Goal: Information Seeking & Learning: Learn about a topic

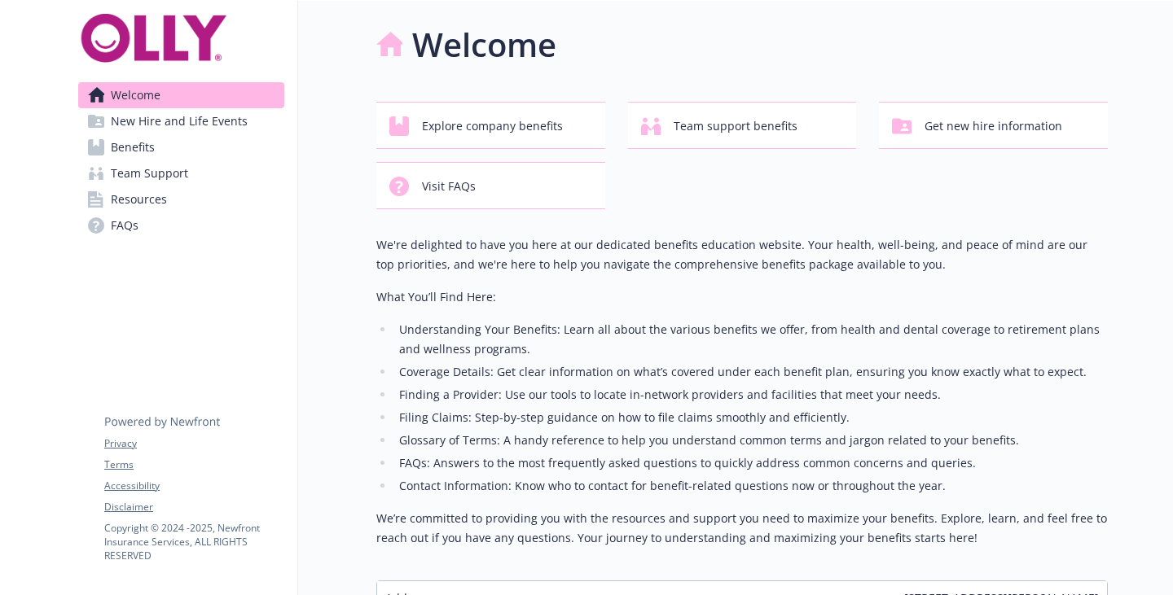
click at [178, 194] on link "Resources" at bounding box center [181, 200] width 206 height 26
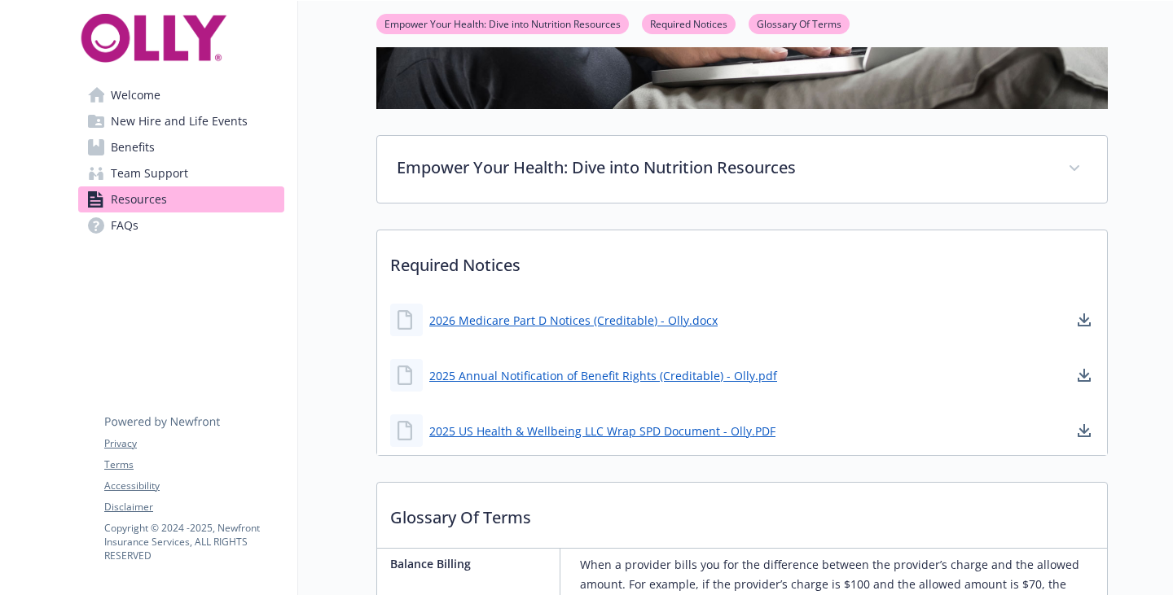
scroll to position [361, 0]
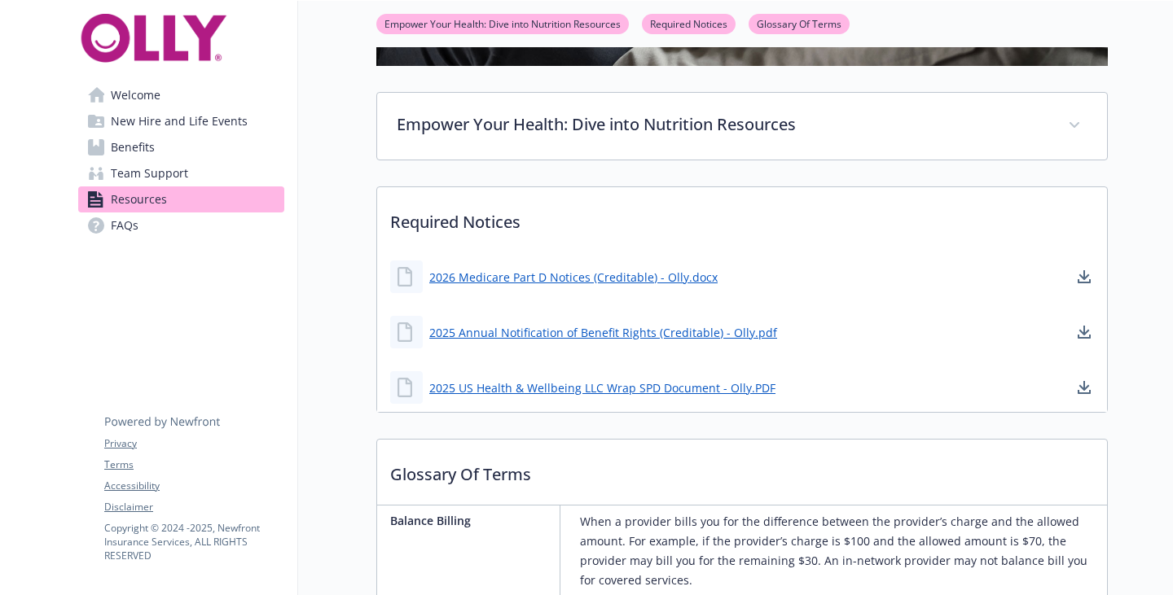
click at [139, 177] on span "Team Support" at bounding box center [149, 173] width 77 height 26
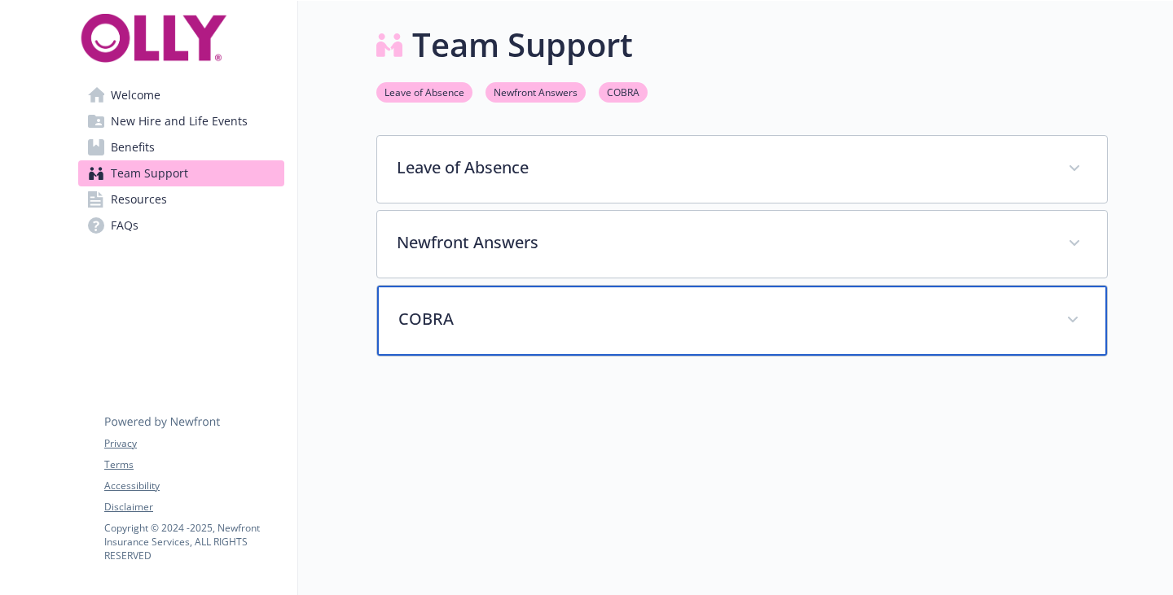
click at [472, 319] on p "COBRA" at bounding box center [722, 319] width 648 height 24
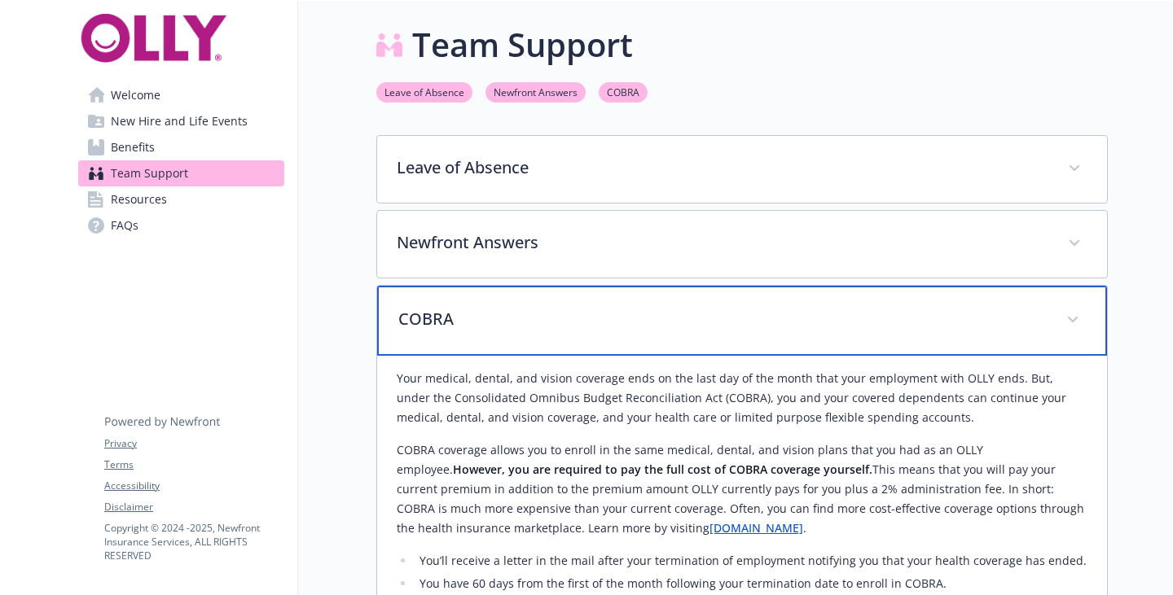
click at [483, 310] on p "COBRA" at bounding box center [722, 319] width 648 height 24
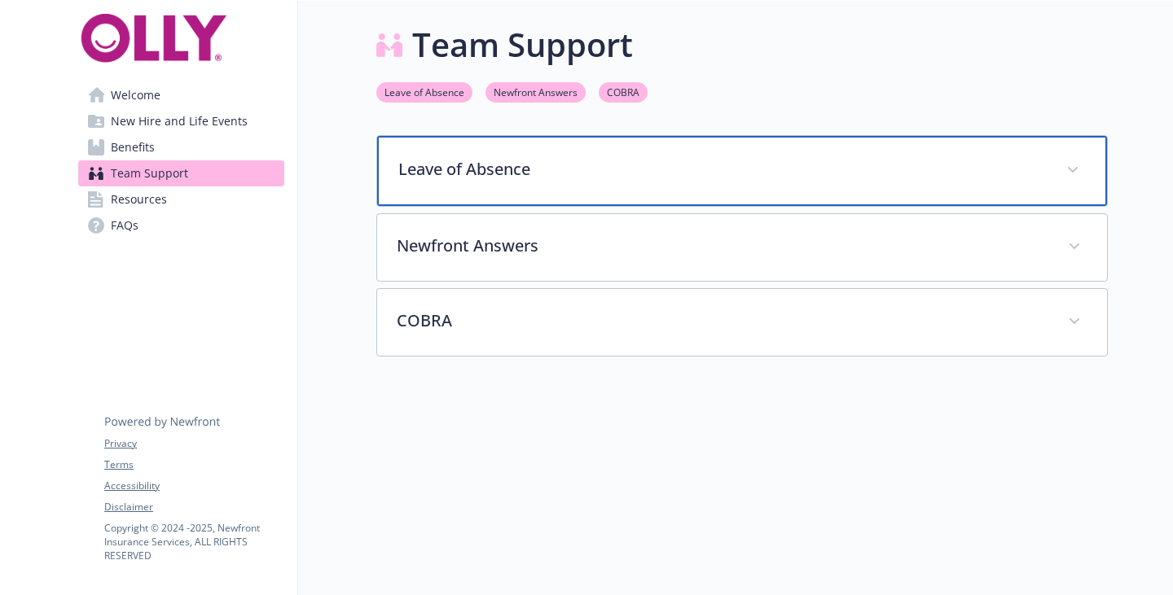
click at [492, 169] on p "Leave of Absence" at bounding box center [722, 169] width 648 height 24
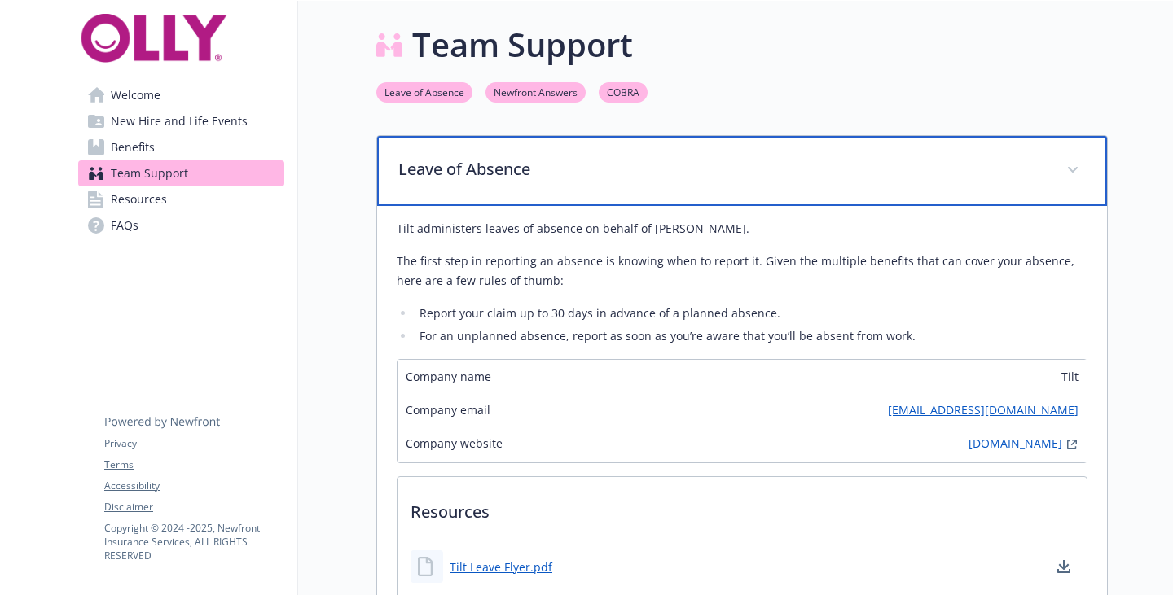
click at [494, 165] on p "Leave of Absence" at bounding box center [722, 169] width 648 height 24
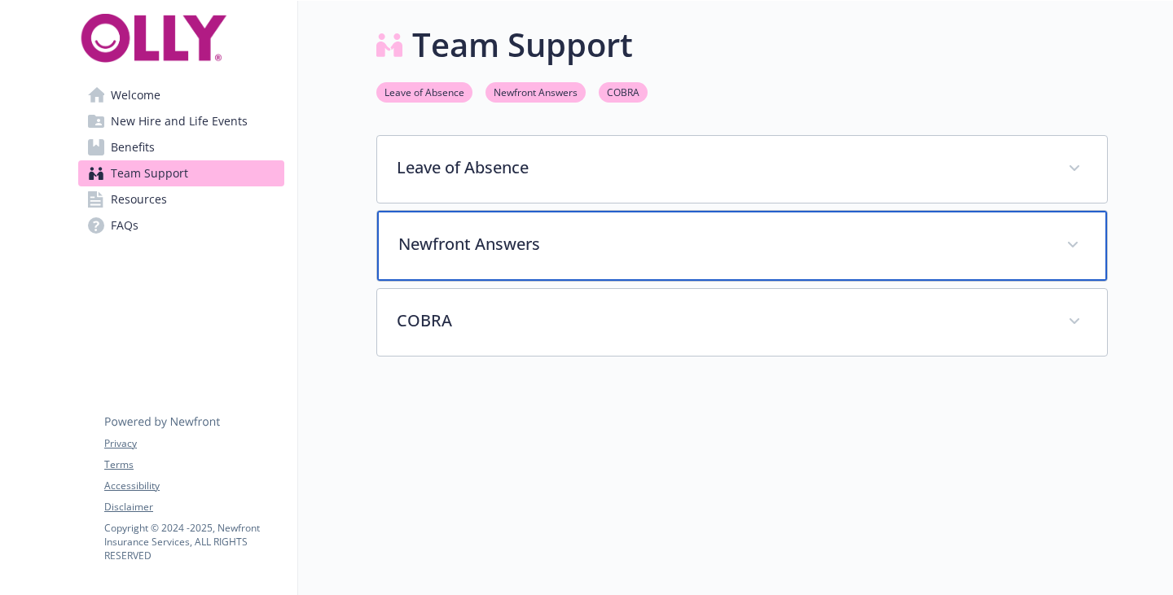
click at [493, 239] on p "Newfront Answers" at bounding box center [722, 244] width 648 height 24
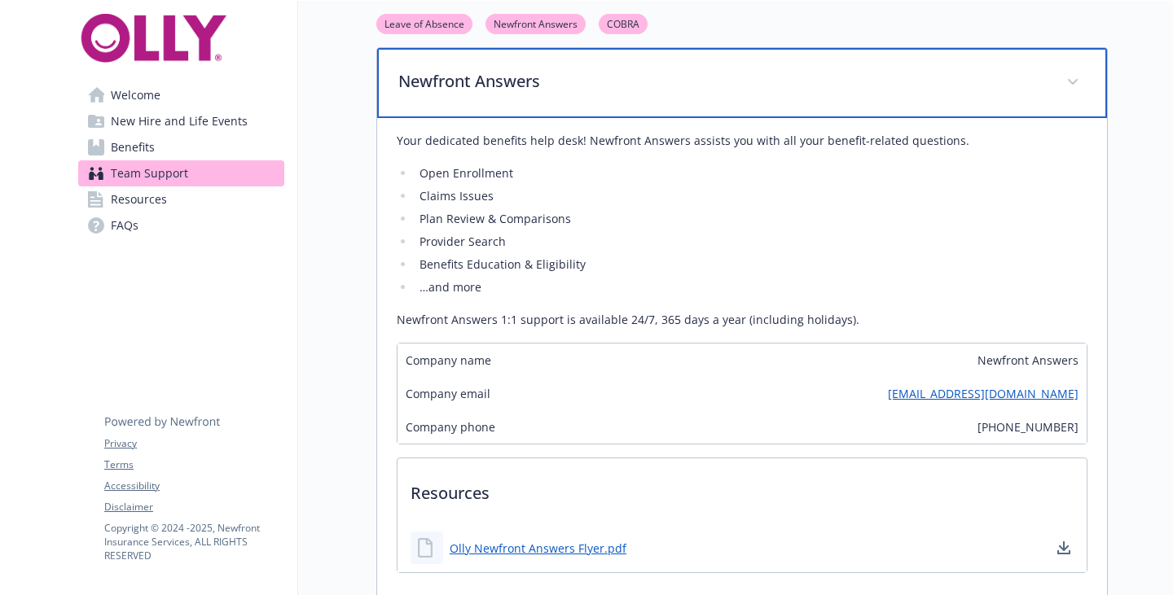
scroll to position [81, 0]
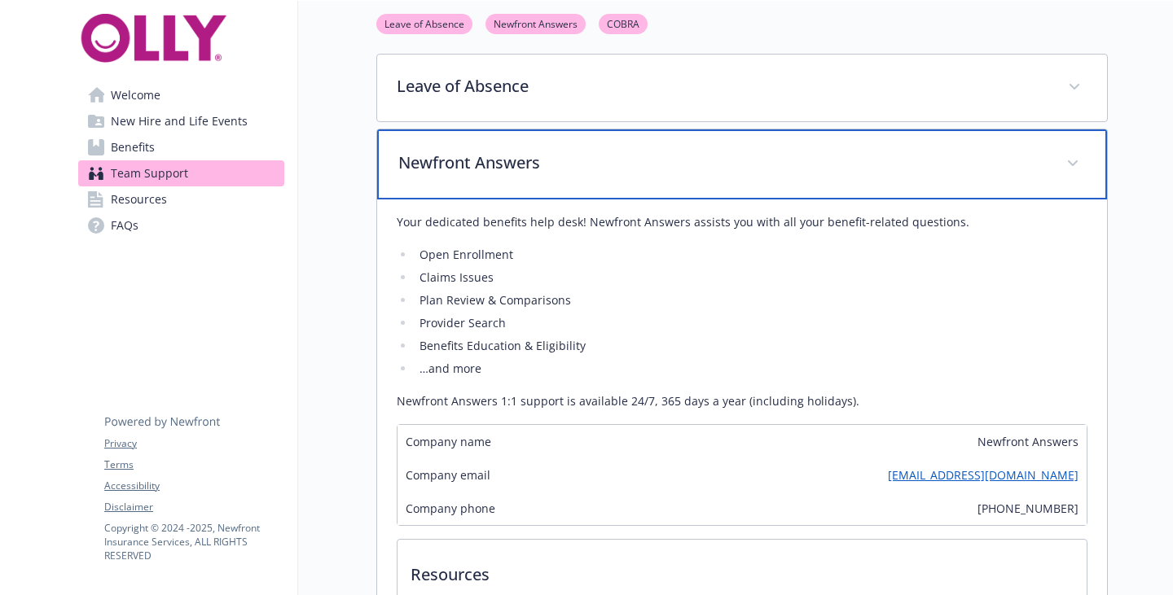
click at [507, 166] on p "Newfront Answers" at bounding box center [722, 163] width 648 height 24
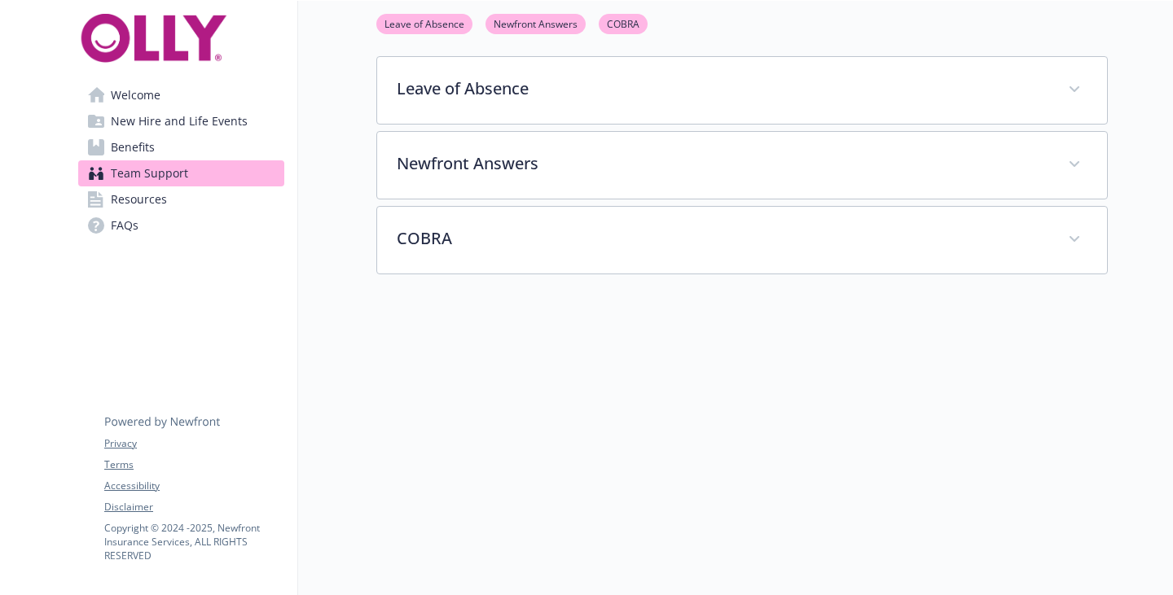
click at [146, 223] on link "FAQs" at bounding box center [181, 226] width 206 height 26
